Goal: Information Seeking & Learning: Learn about a topic

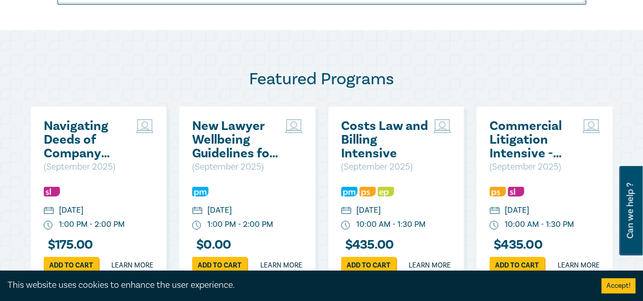
click at [95, 130] on h2 "Navigating Deeds of Company Arrangement – Strategy and Structure" at bounding box center [88, 139] width 88 height 41
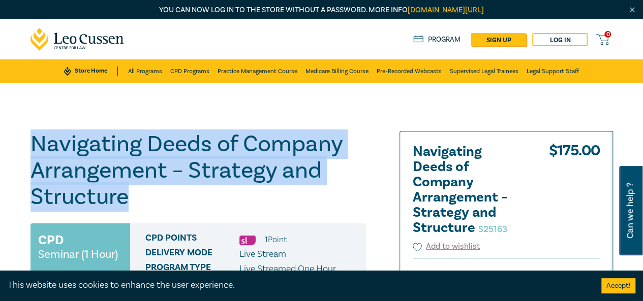
drag, startPoint x: 132, startPoint y: 196, endPoint x: 35, endPoint y: 154, distance: 106.1
click at [35, 154] on h1 "Navigating Deeds of Company Arrangement – Strategy and Structure S25163" at bounding box center [197, 170] width 335 height 79
copy h1 "Navigating Deeds of Company Arrangement – Strategy and Structure"
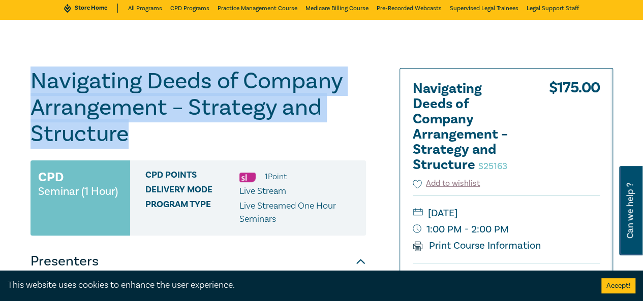
scroll to position [93, 0]
